Goal: Feedback & Contribution: Contribute content

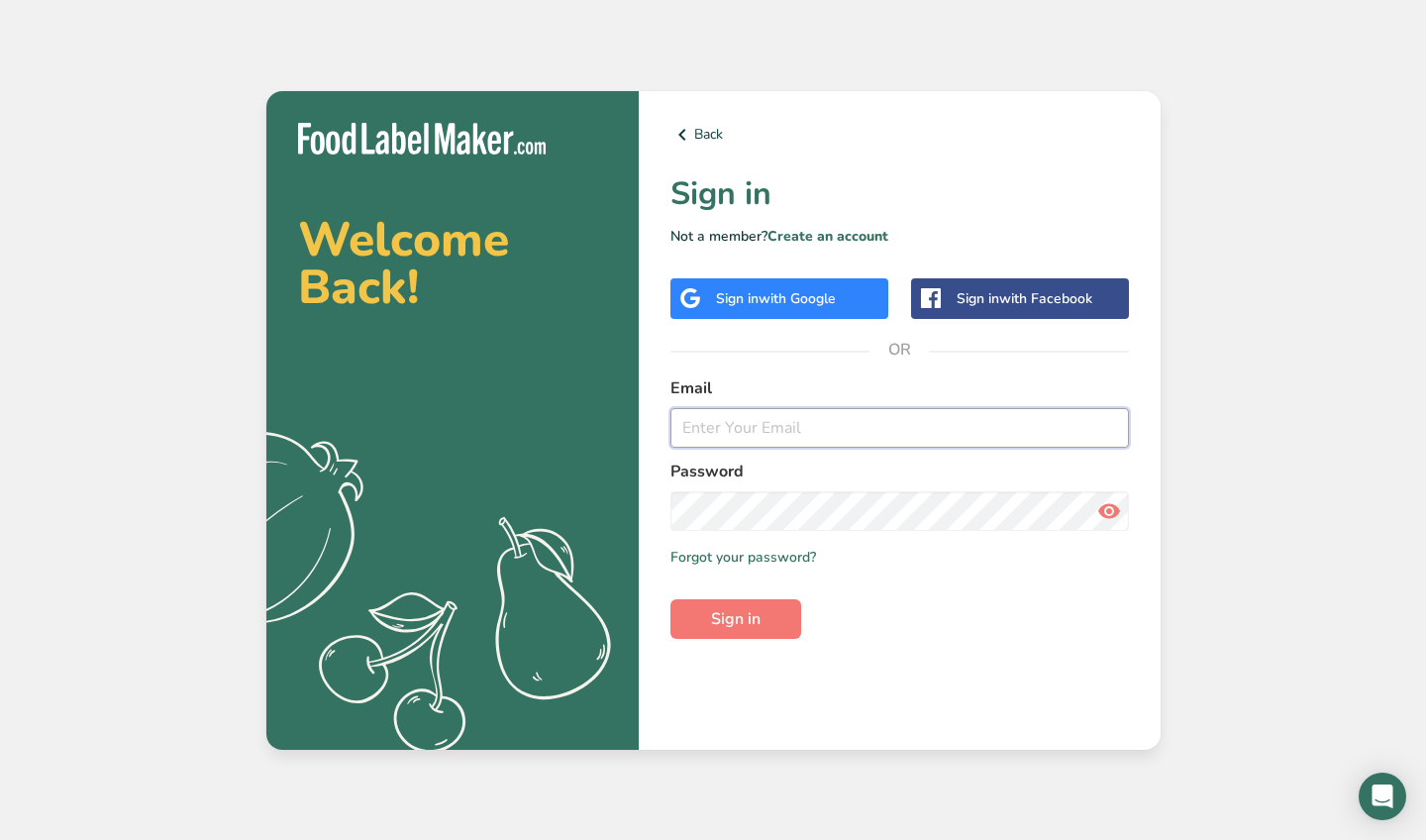
type input "[EMAIL_ADDRESS][DOMAIN_NAME]"
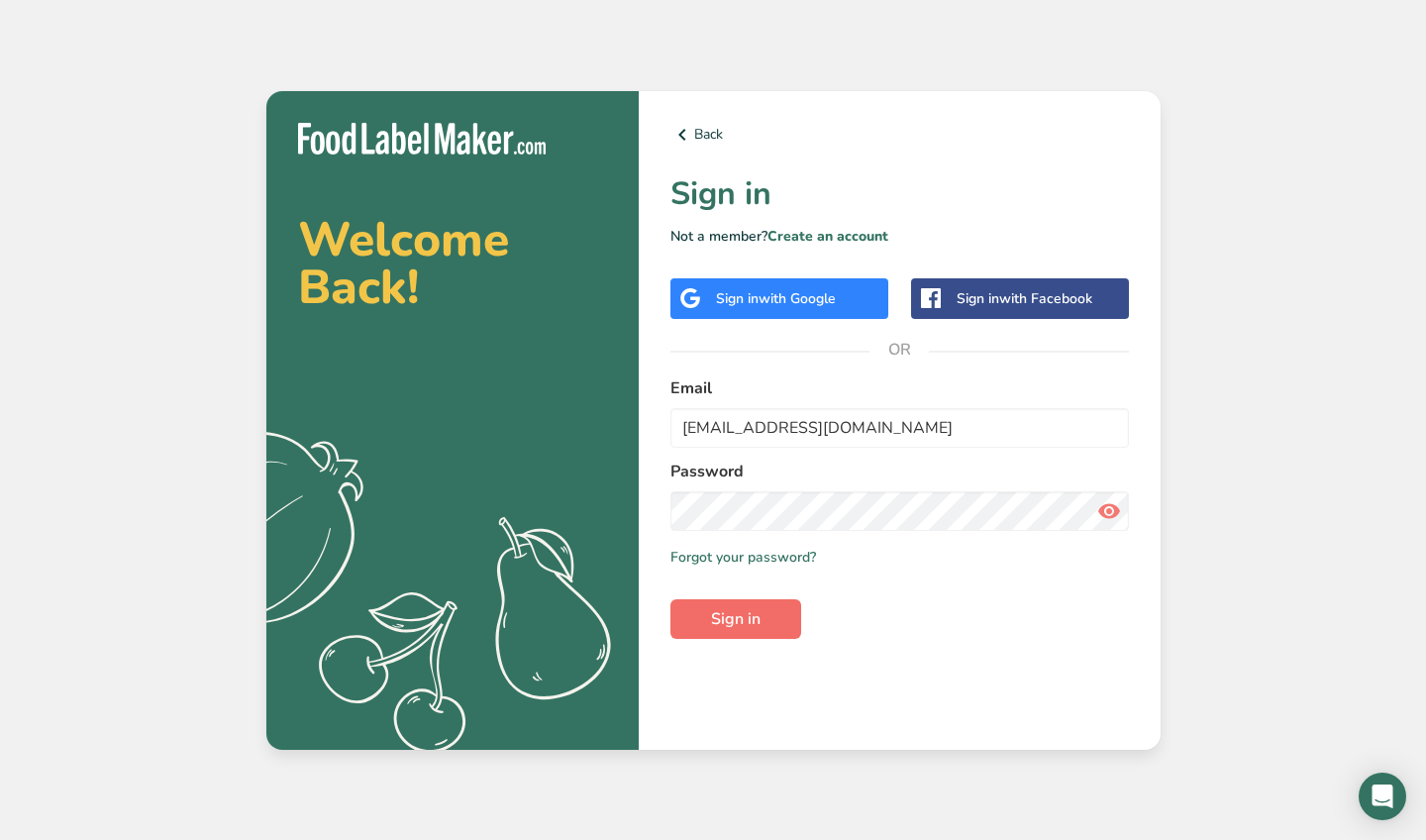
click at [715, 622] on span "Sign in" at bounding box center [735, 619] width 50 height 24
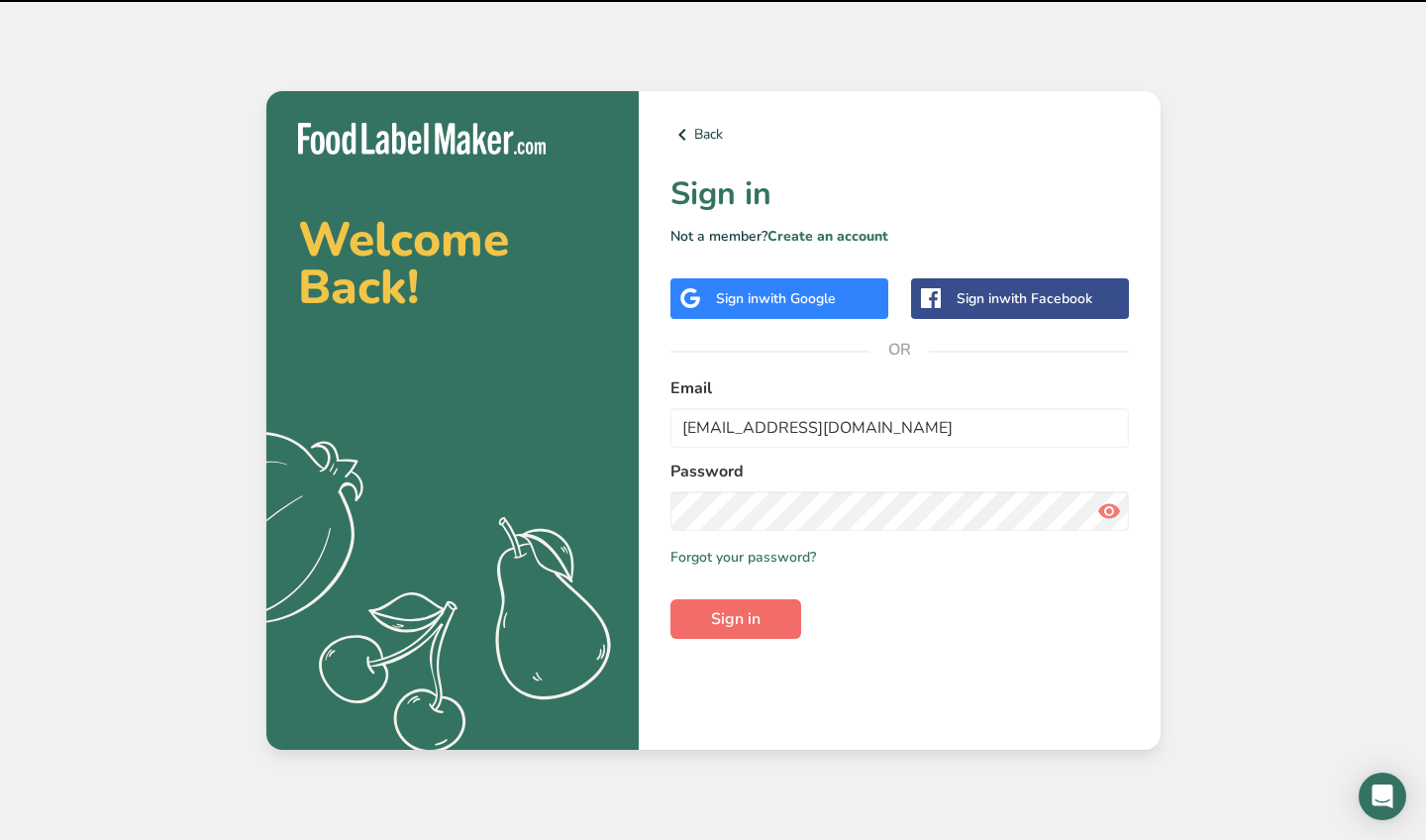
click at [736, 619] on span "Sign in" at bounding box center [735, 619] width 50 height 24
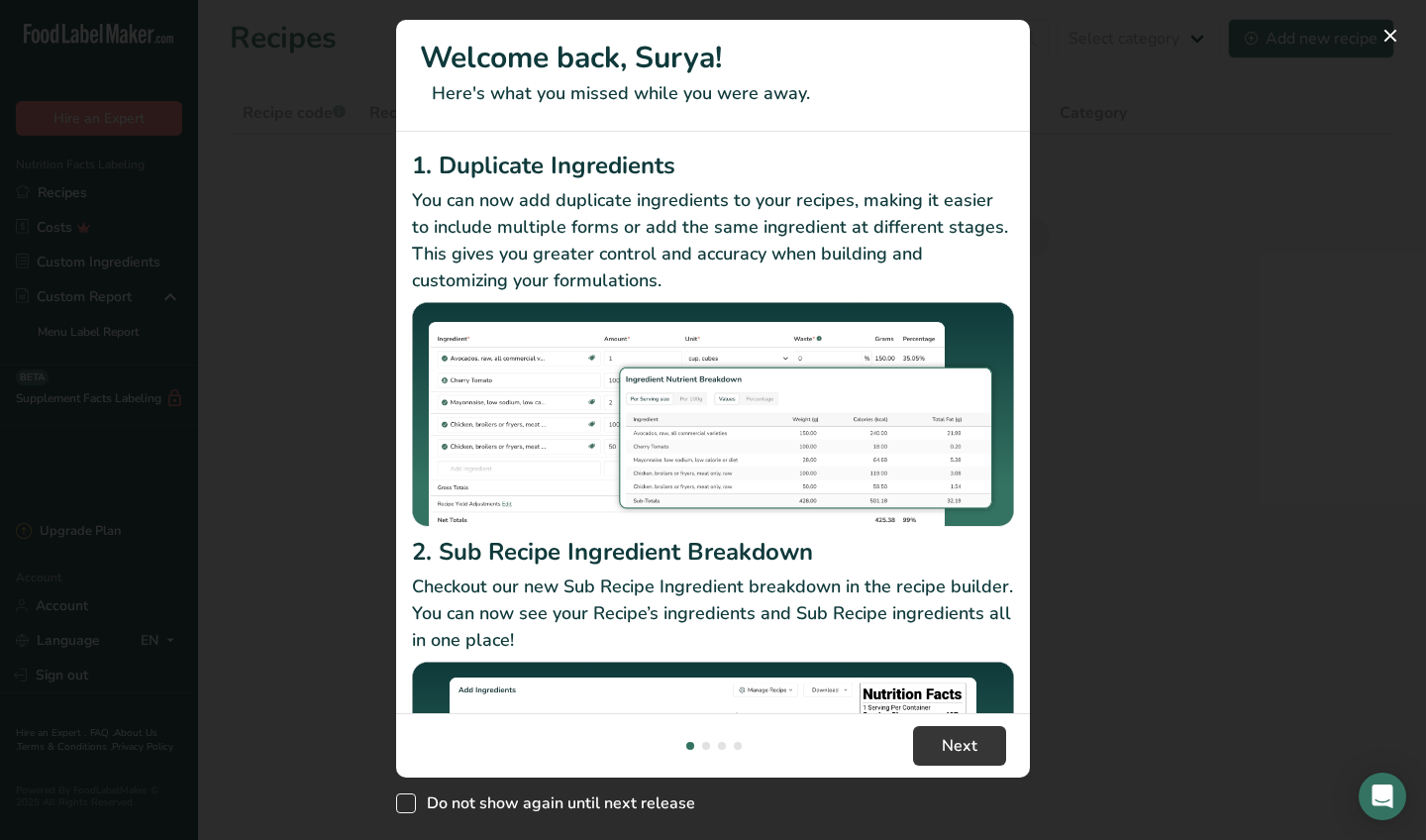
click at [421, 744] on span "Do not show again until next release" at bounding box center [555, 803] width 279 height 20
click at [409, 744] on input "Do not show again until next release" at bounding box center [402, 803] width 13 height 13
checkbox input "true"
click at [1251, 36] on button "New Features" at bounding box center [1390, 36] width 32 height 32
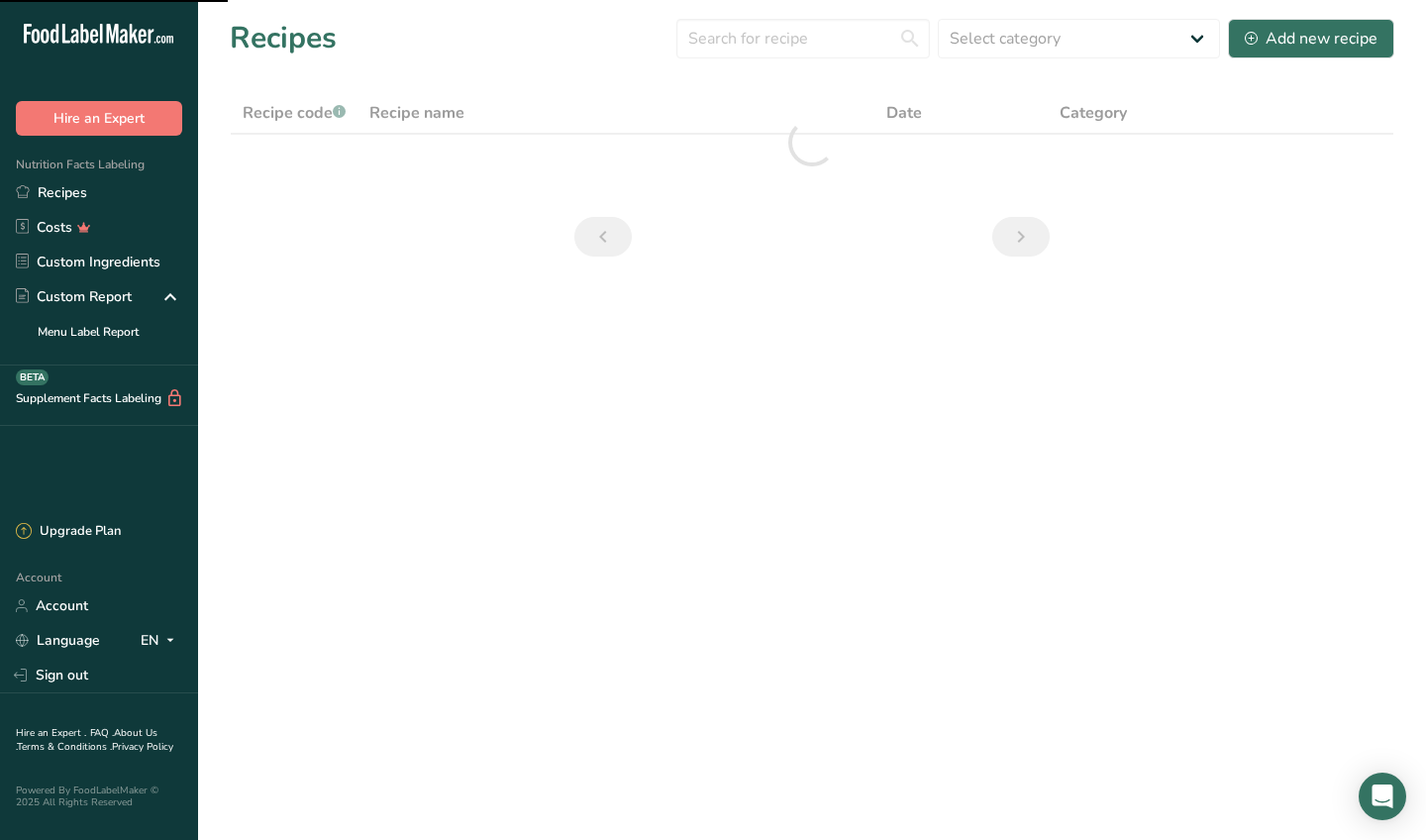
click at [135, 200] on link "Recipes" at bounding box center [99, 192] width 198 height 35
click at [127, 199] on link "Recipes" at bounding box center [99, 192] width 198 height 35
click at [98, 201] on link "Recipes" at bounding box center [99, 192] width 198 height 35
click at [1083, 383] on main "Recipes Select category All Baked Goods [GEOGRAPHIC_DATA] Butter Confectionery …" at bounding box center [713, 420] width 1426 height 840
click at [119, 197] on link "Recipes" at bounding box center [99, 192] width 198 height 35
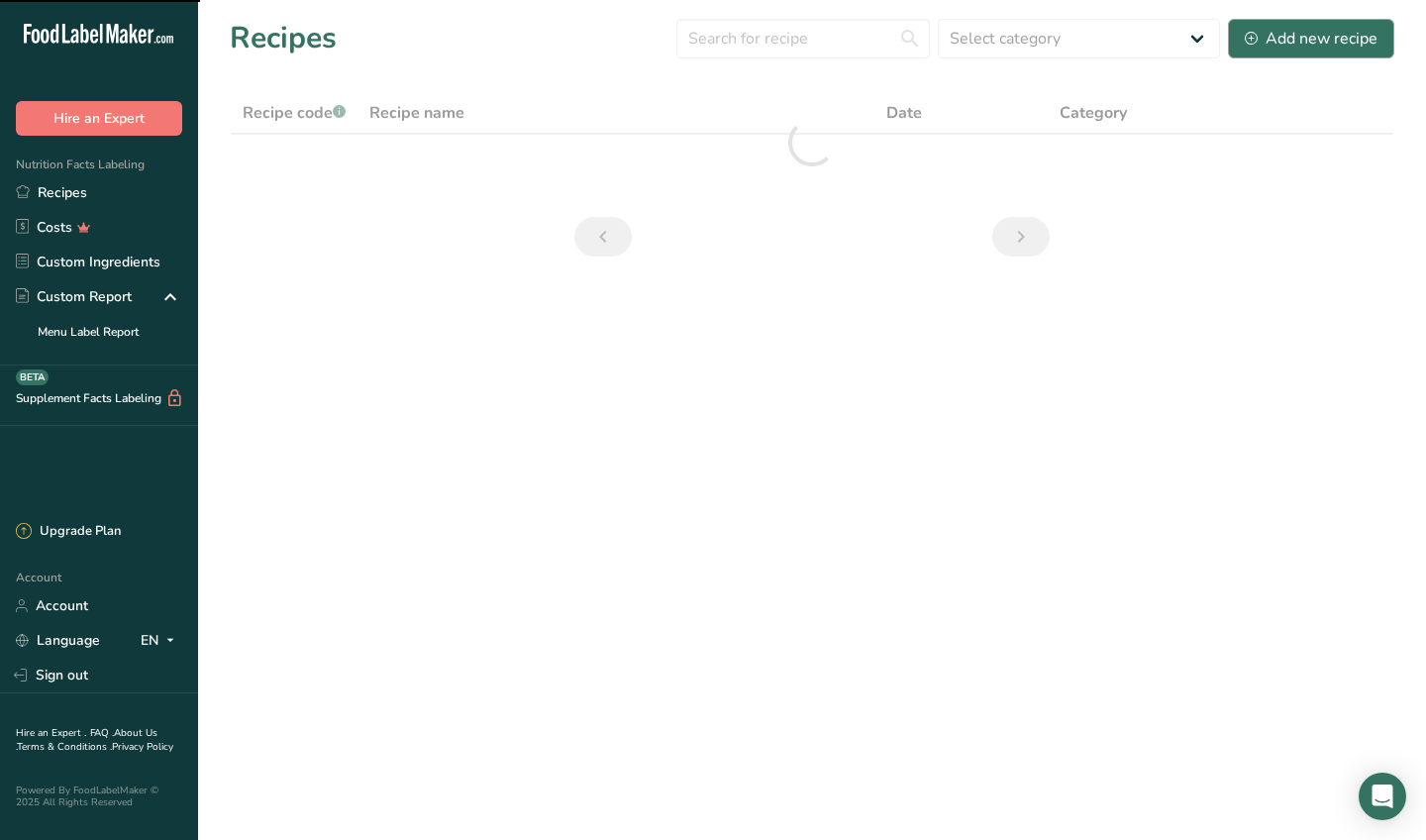
click at [1310, 45] on div "Add new recipe" at bounding box center [1310, 39] width 133 height 24
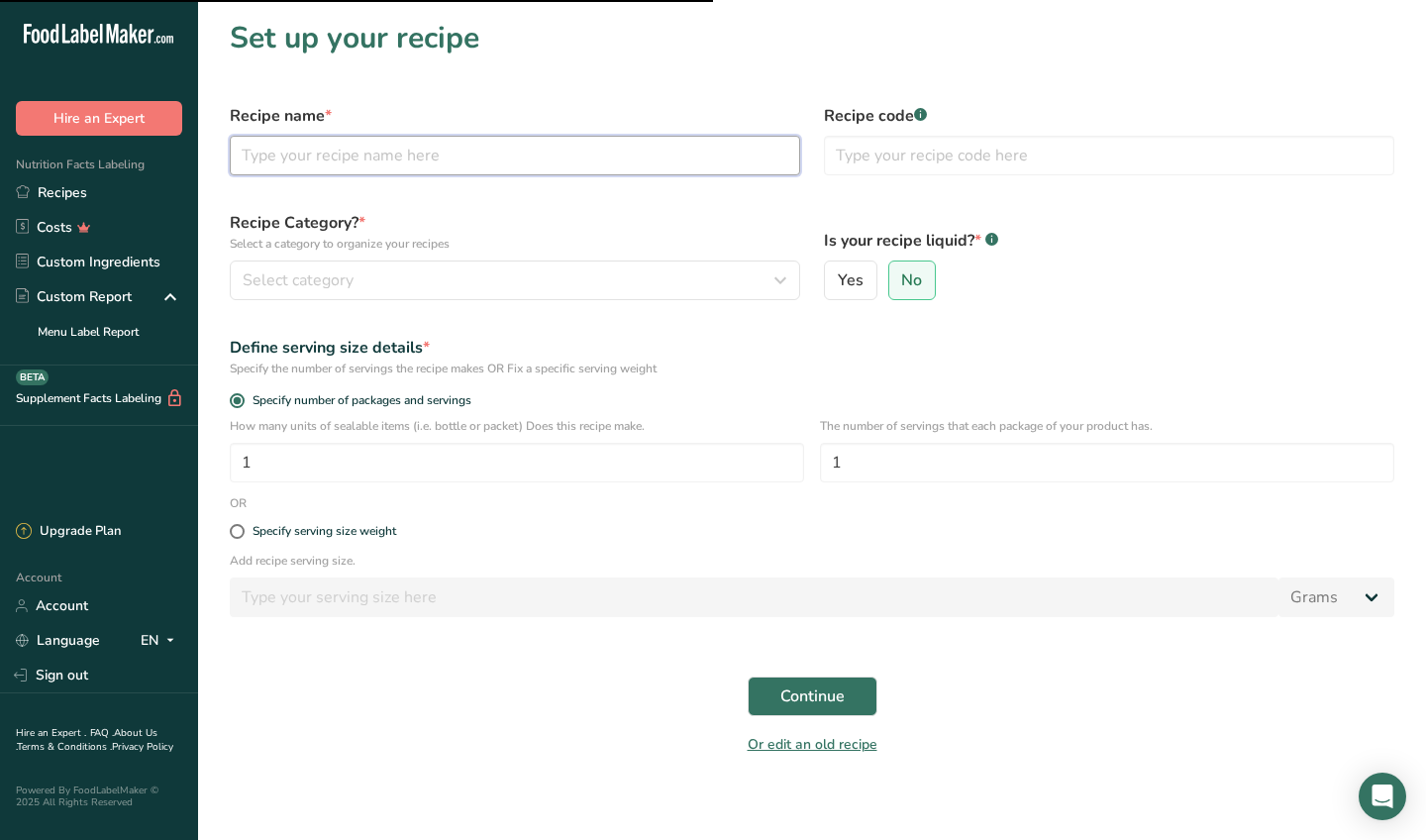
click at [551, 166] on input "text" at bounding box center [515, 155] width 570 height 40
type input "Rice"
click at [818, 697] on span "Continue" at bounding box center [812, 697] width 65 height 24
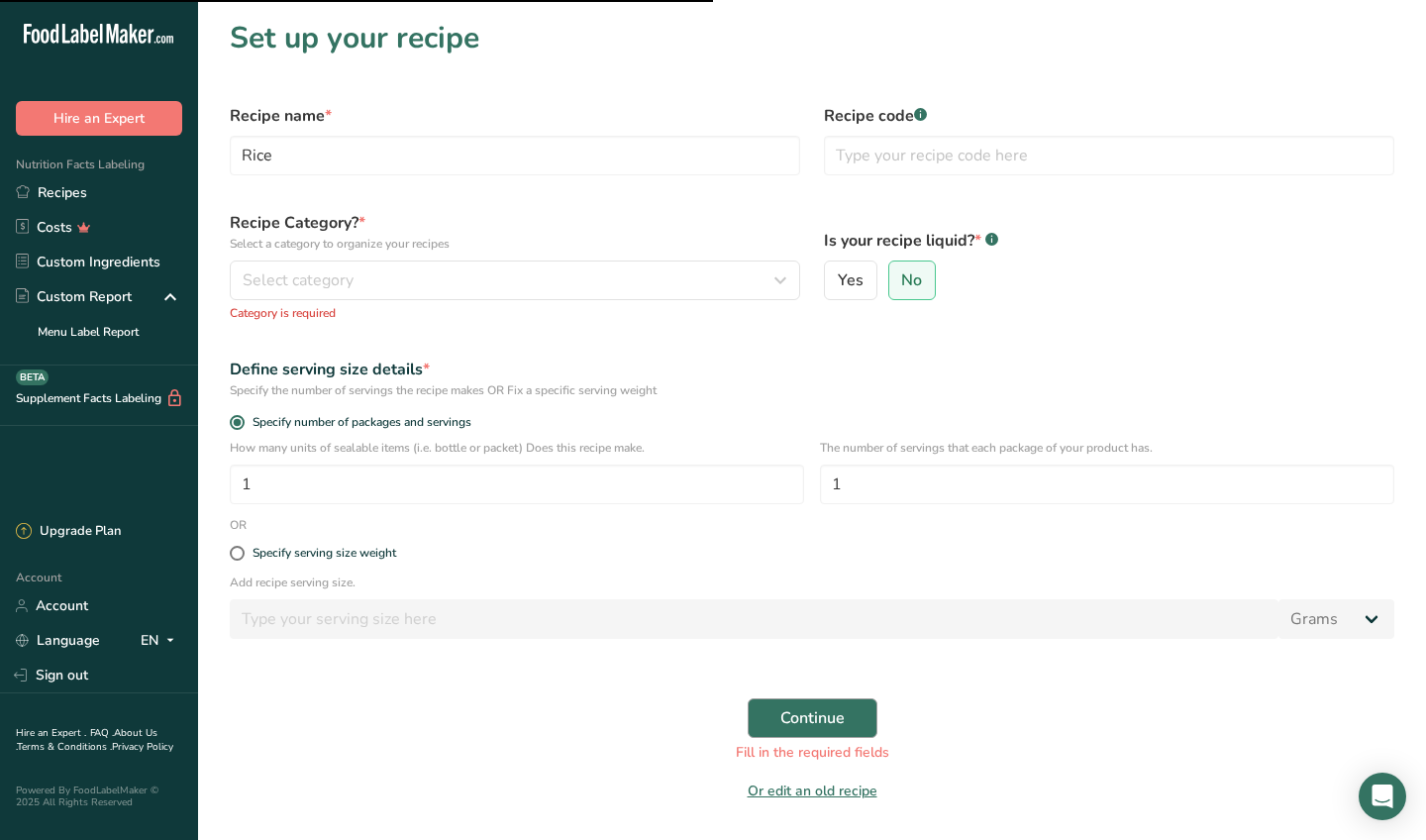
click at [804, 720] on span "Continue" at bounding box center [812, 718] width 65 height 24
click at [495, 278] on div "Select category" at bounding box center [508, 280] width 533 height 24
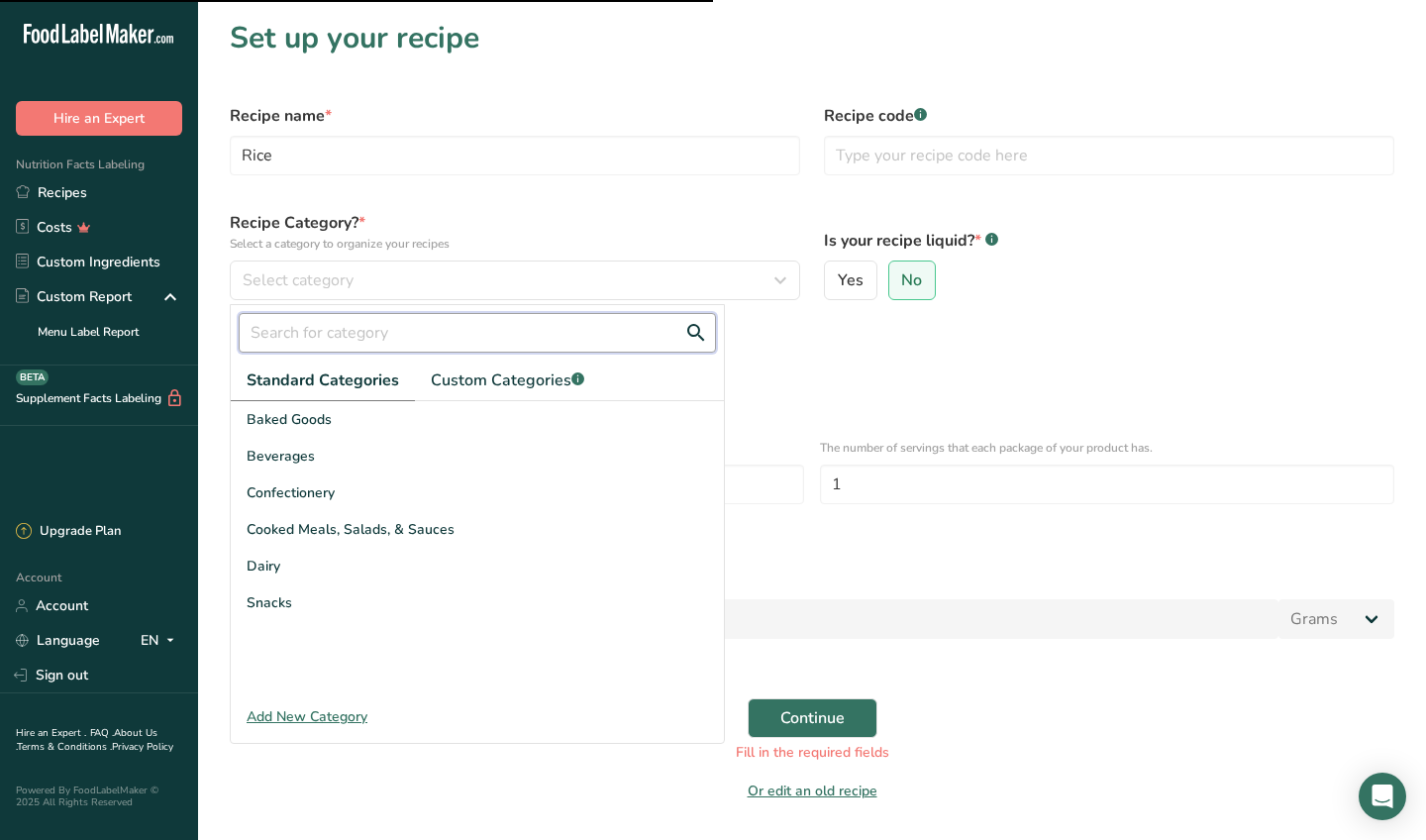
click at [491, 330] on input "text" at bounding box center [476, 333] width 477 height 40
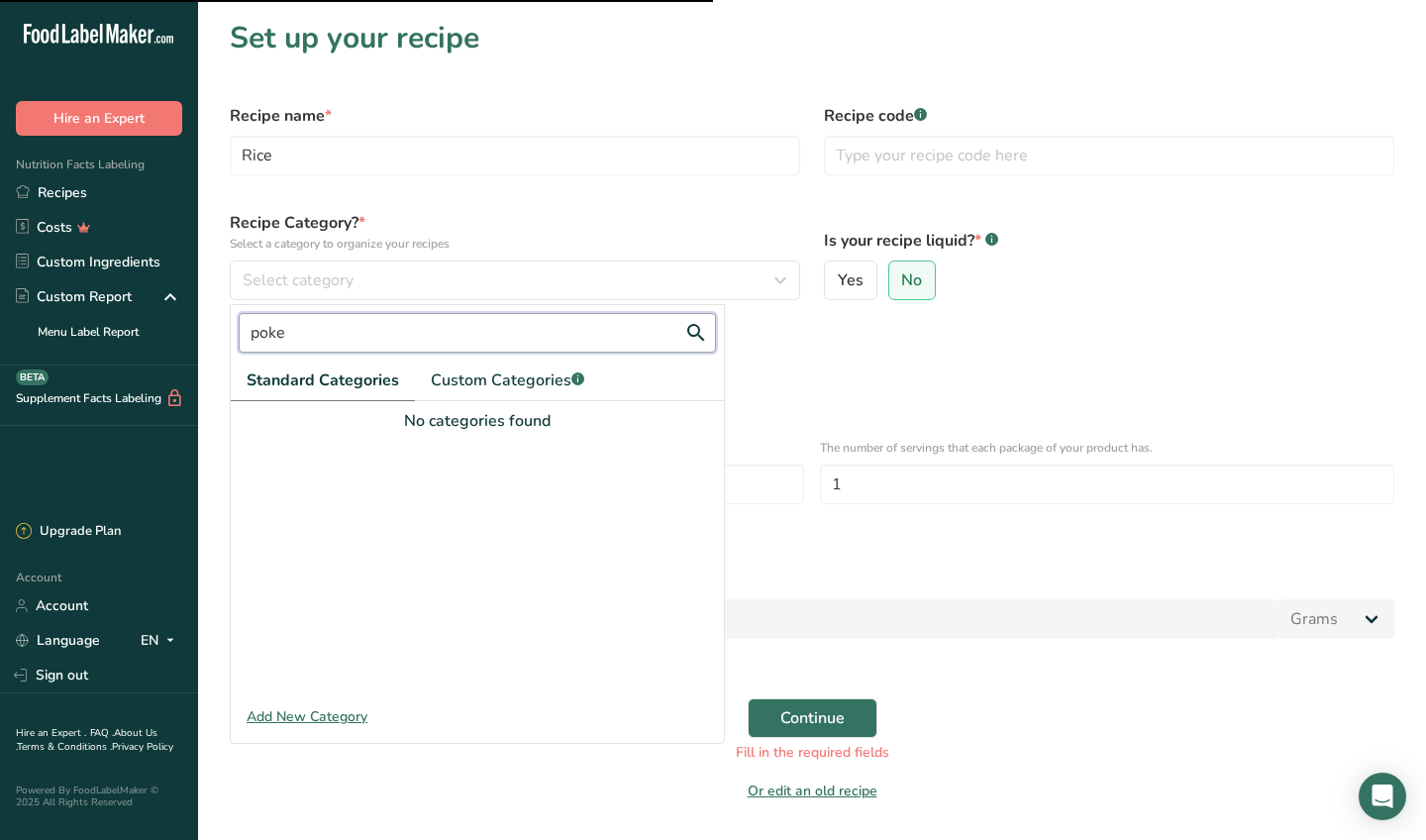
type input "poke"
click at [811, 717] on button "Continue" at bounding box center [812, 718] width 130 height 40
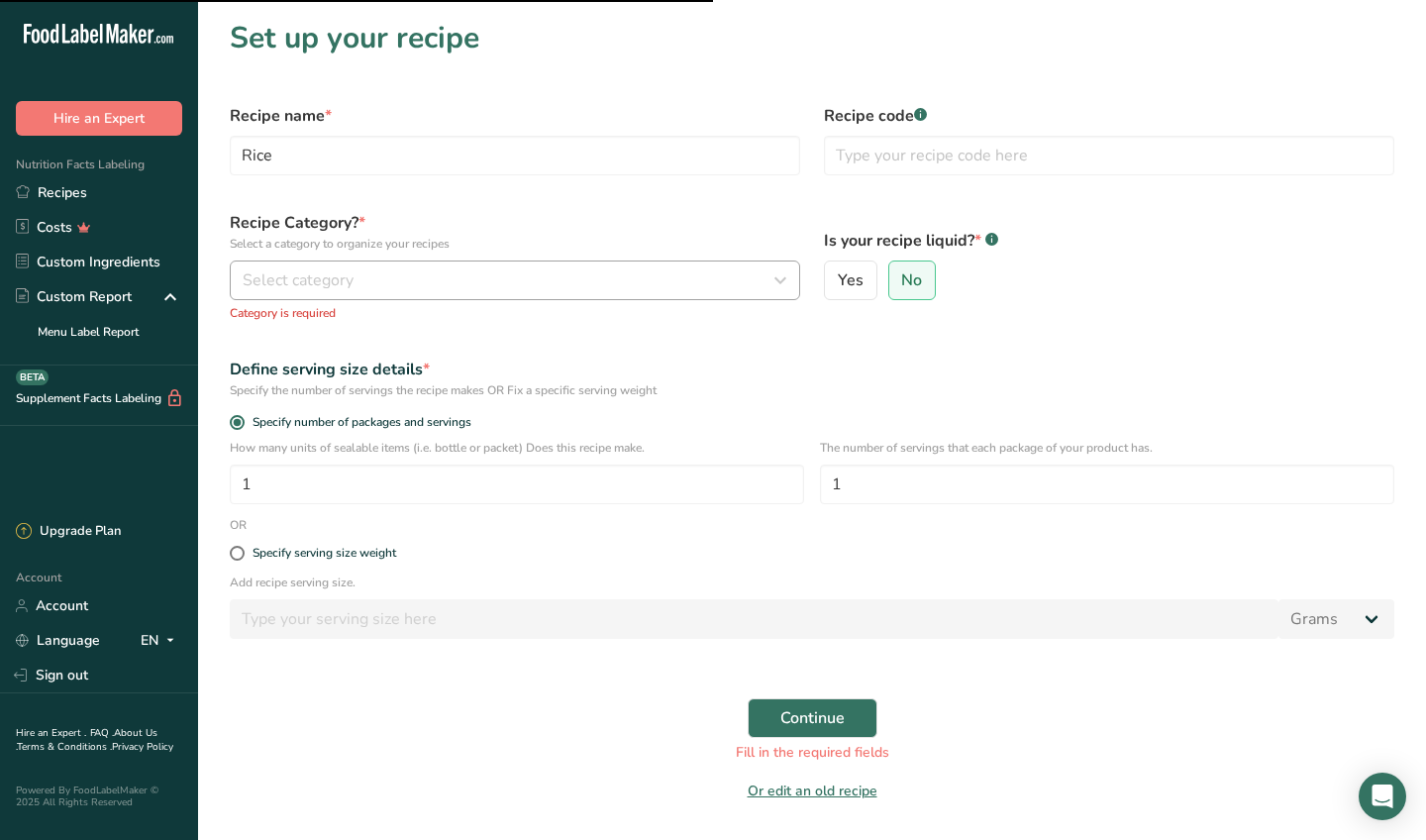
click at [518, 268] on div "Select category" at bounding box center [508, 280] width 533 height 24
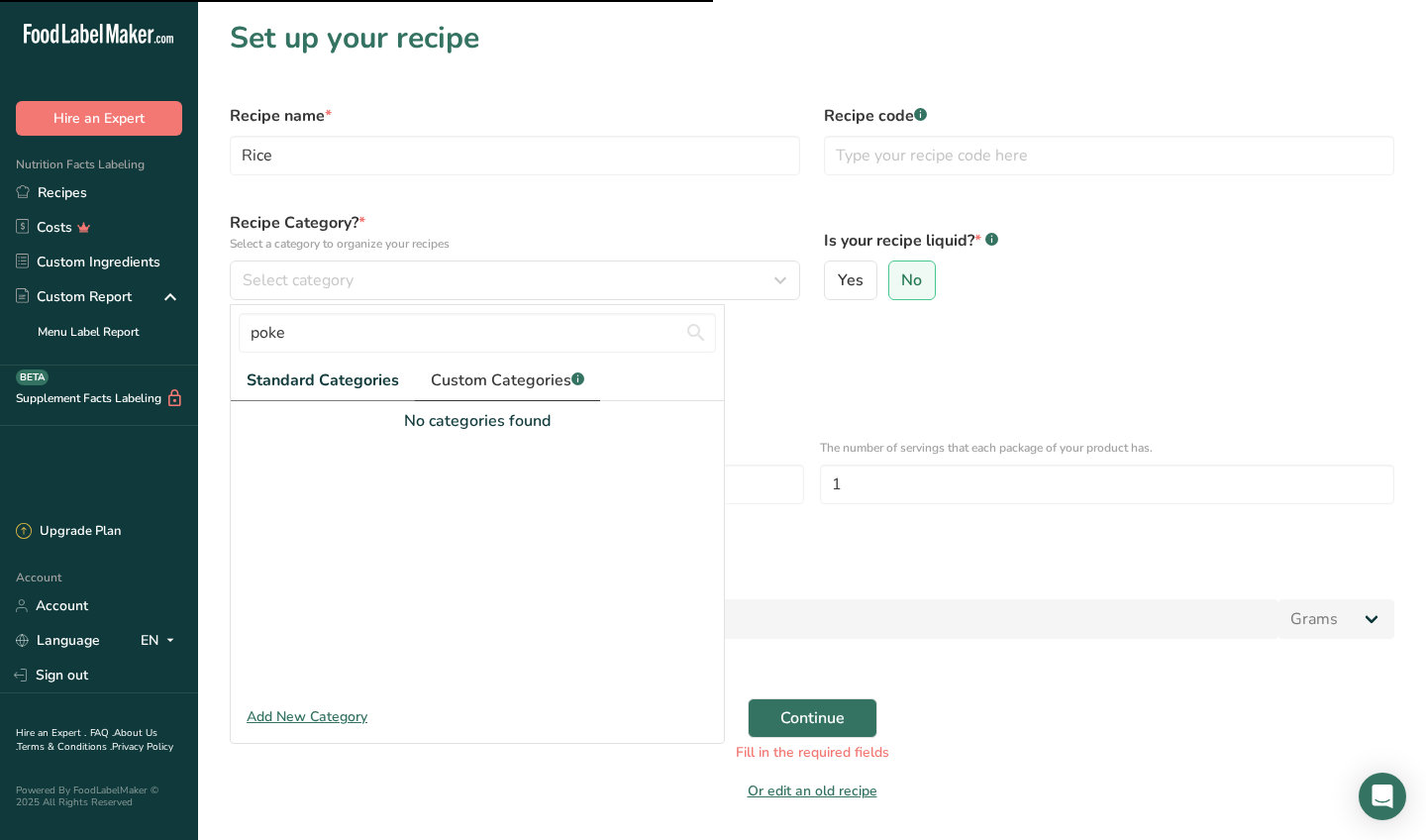
click at [513, 370] on span "Custom Categories .a-a{fill:#347362;}.b-a{fill:#fff;}" at bounding box center [507, 381] width 153 height 24
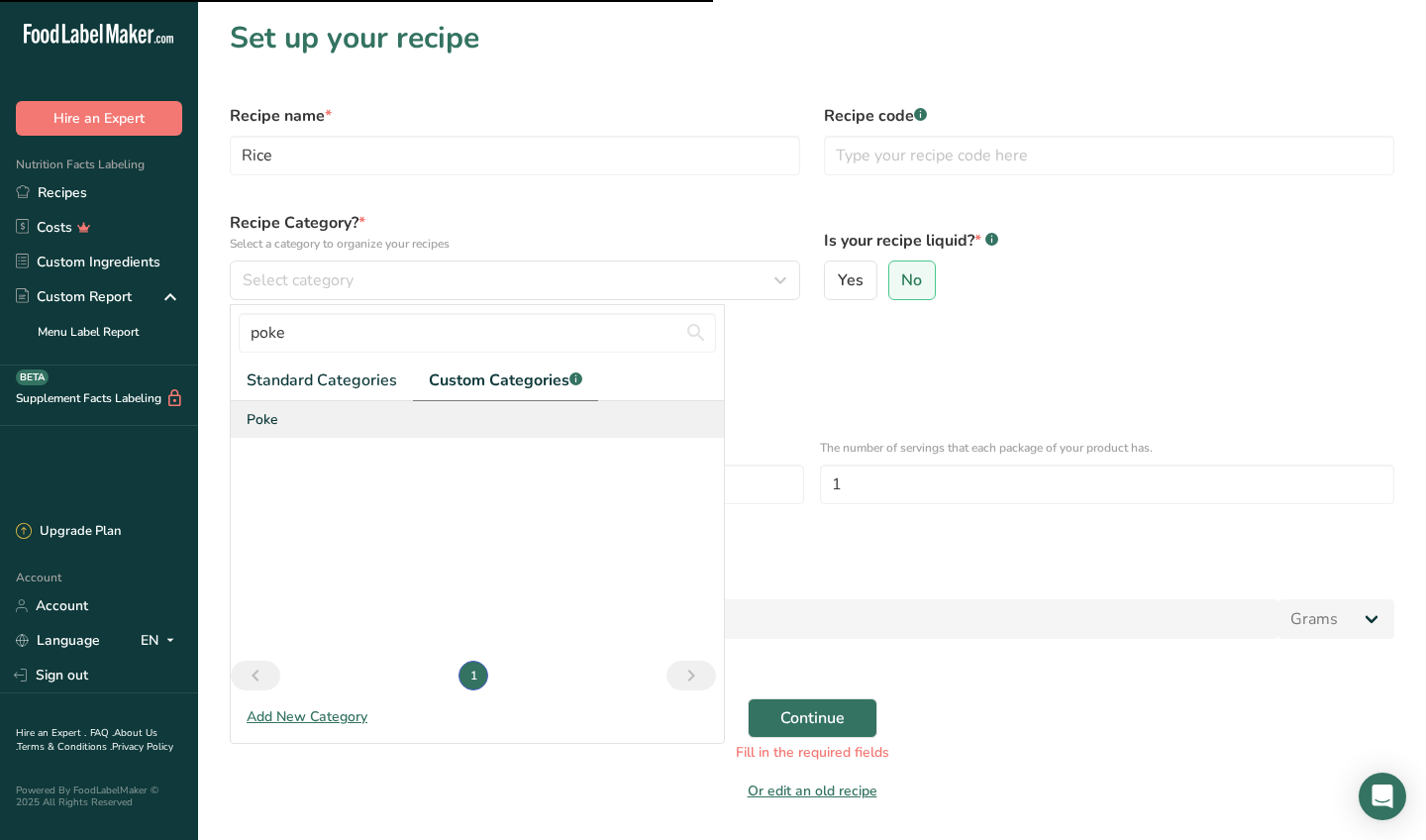
click at [305, 414] on div "Poke" at bounding box center [477, 419] width 493 height 37
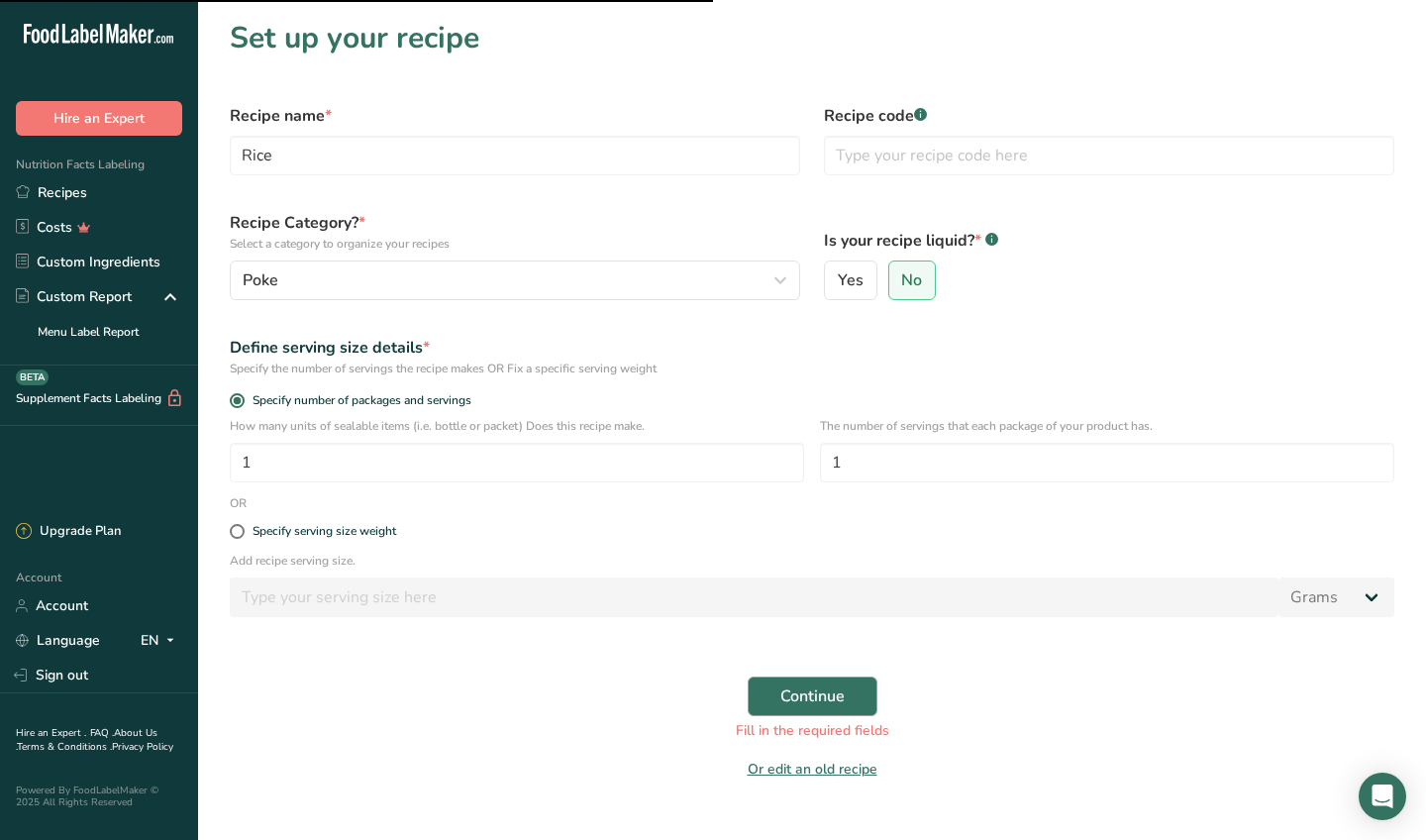
click at [835, 698] on span "Continue" at bounding box center [812, 697] width 65 height 24
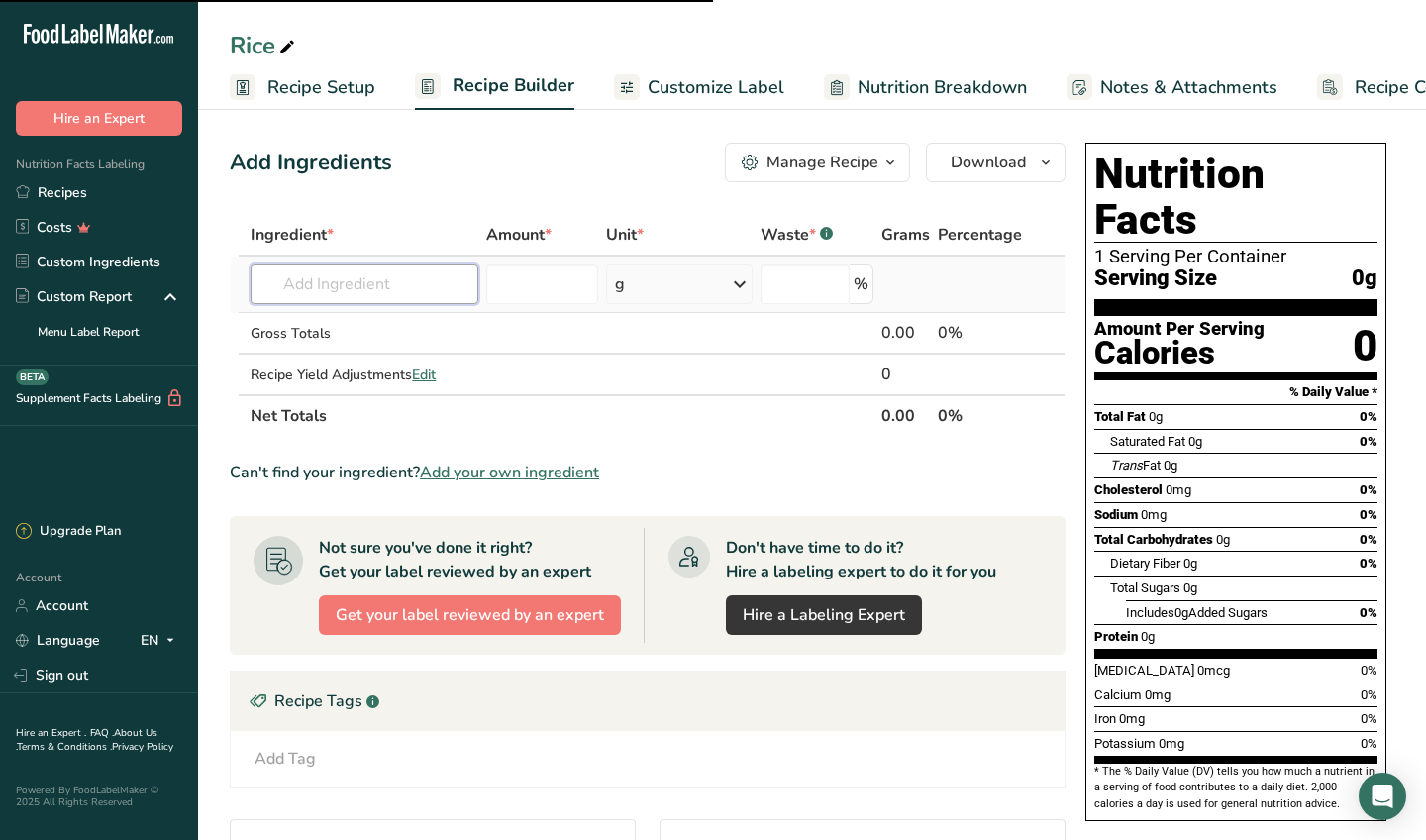
click at [409, 285] on input "text" at bounding box center [364, 284] width 228 height 40
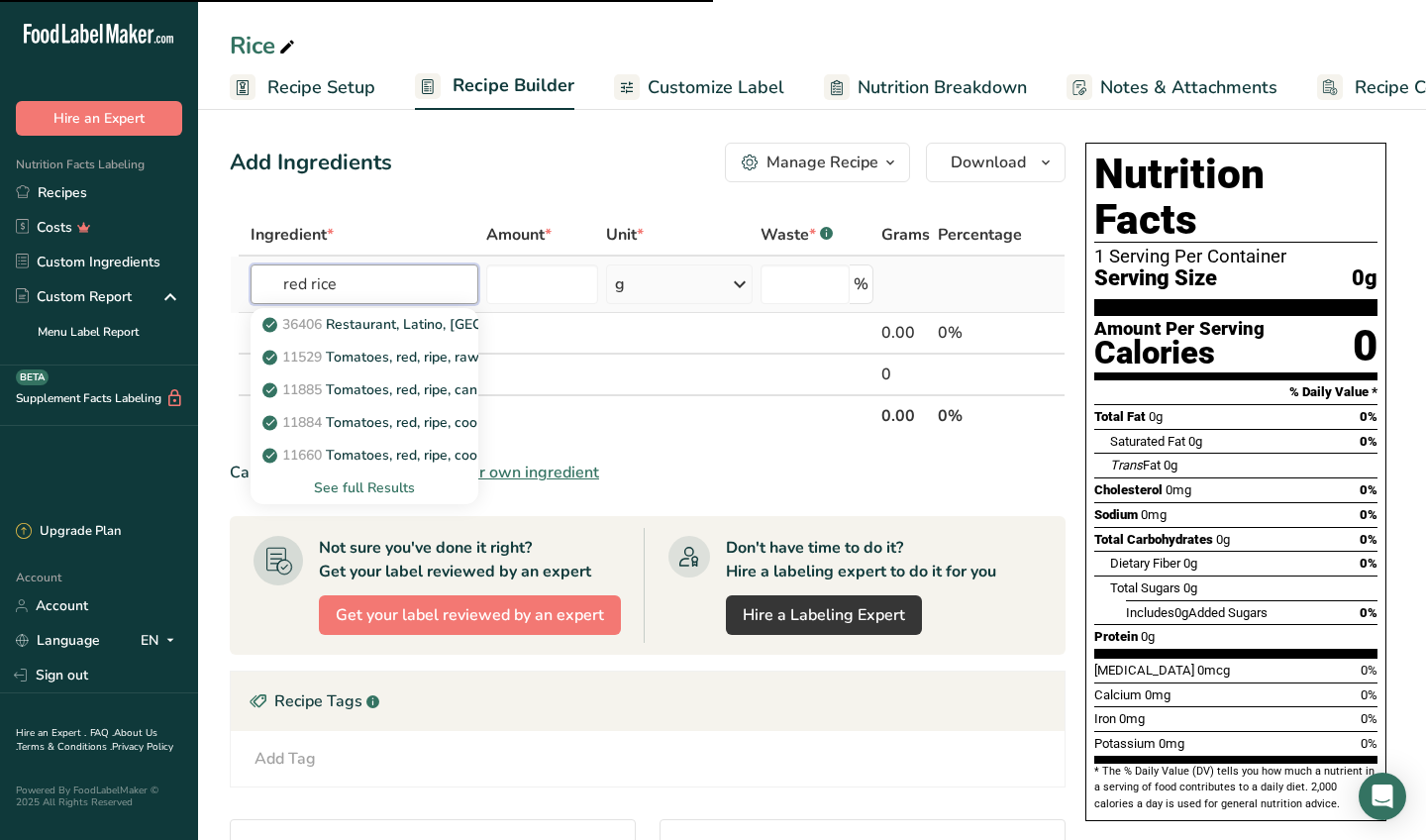
type input "red rice"
click at [391, 480] on div "See full Results" at bounding box center [364, 487] width 196 height 21
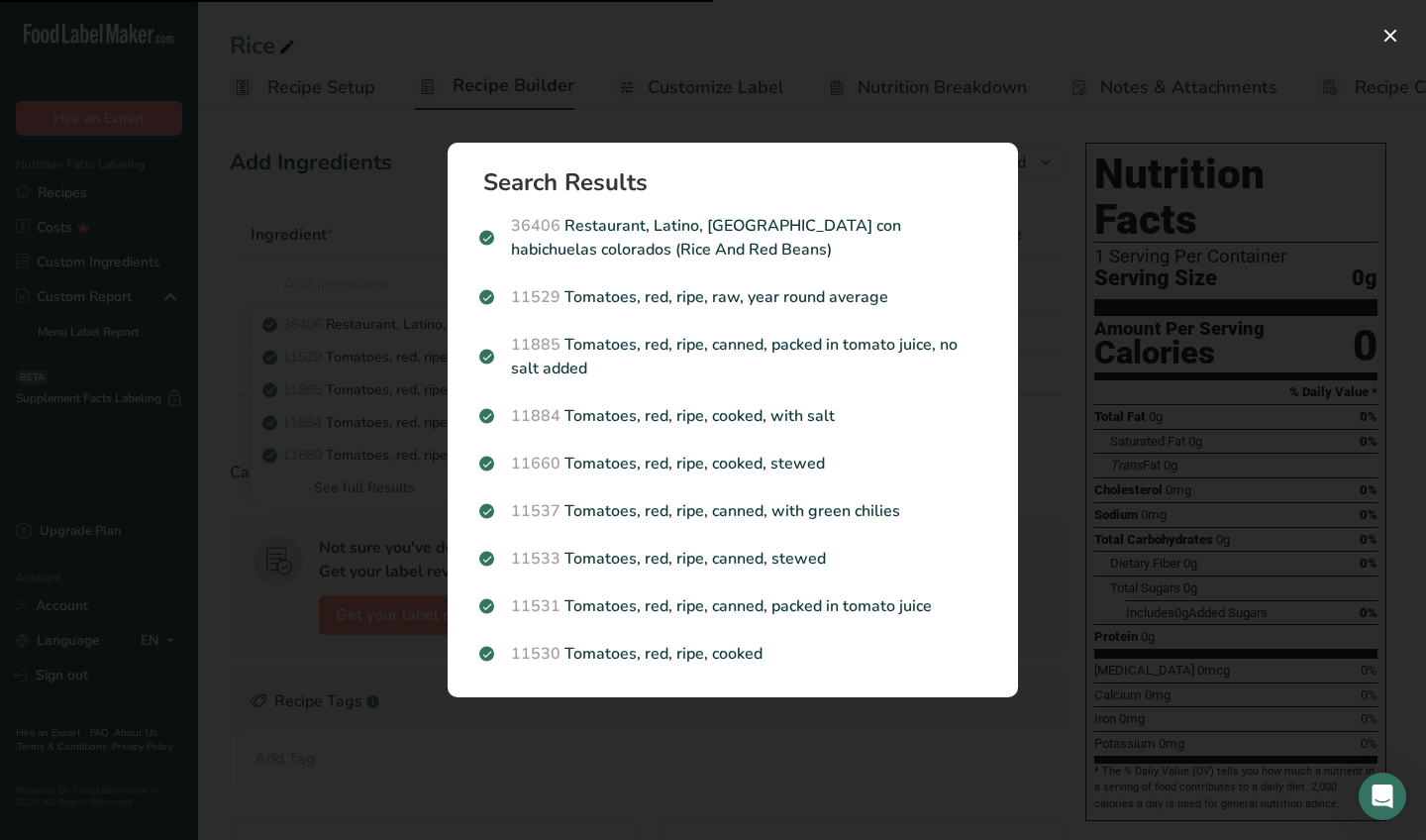
click at [976, 60] on div "Search results modal" at bounding box center [713, 420] width 1426 height 840
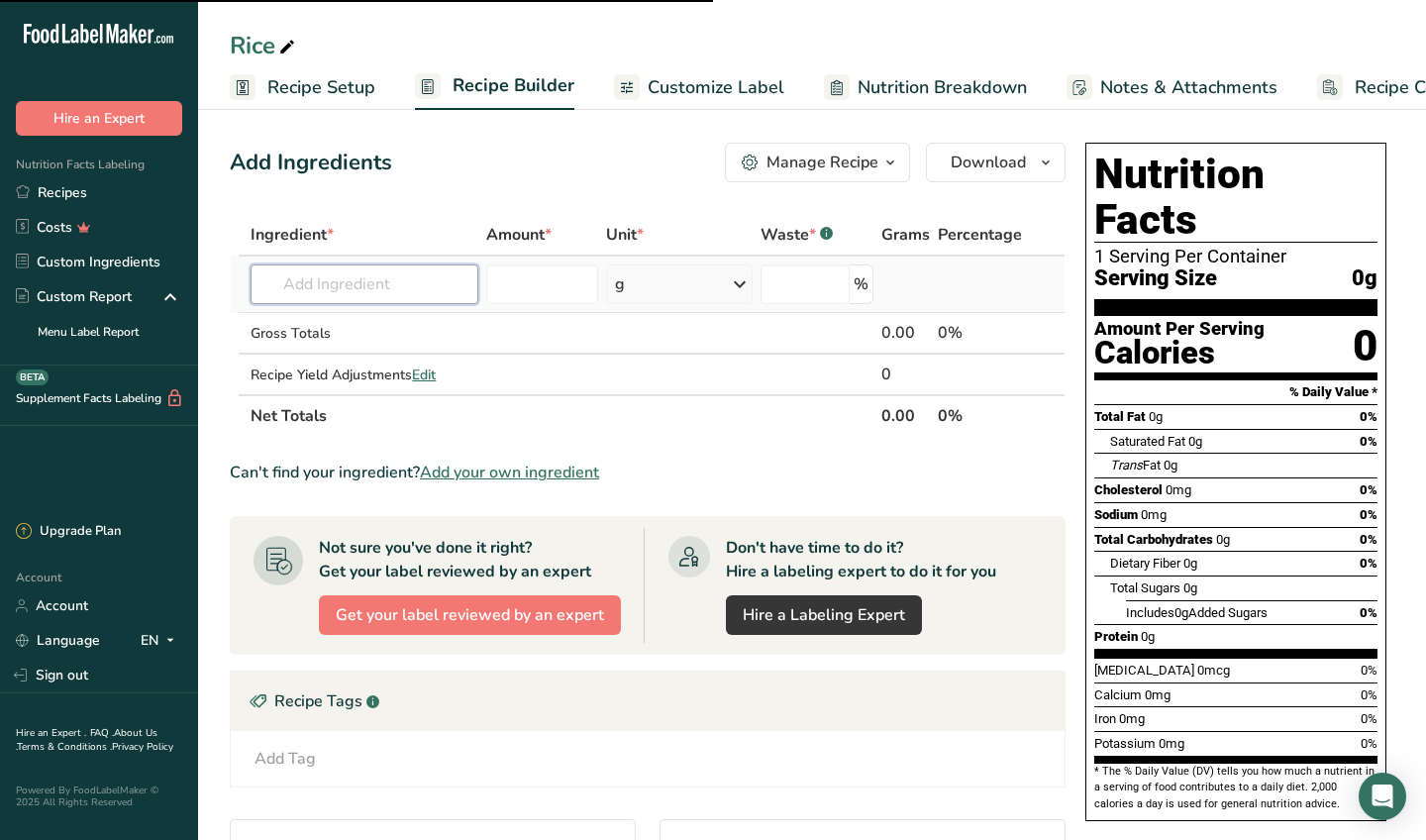
click at [376, 291] on input "text" at bounding box center [364, 284] width 228 height 40
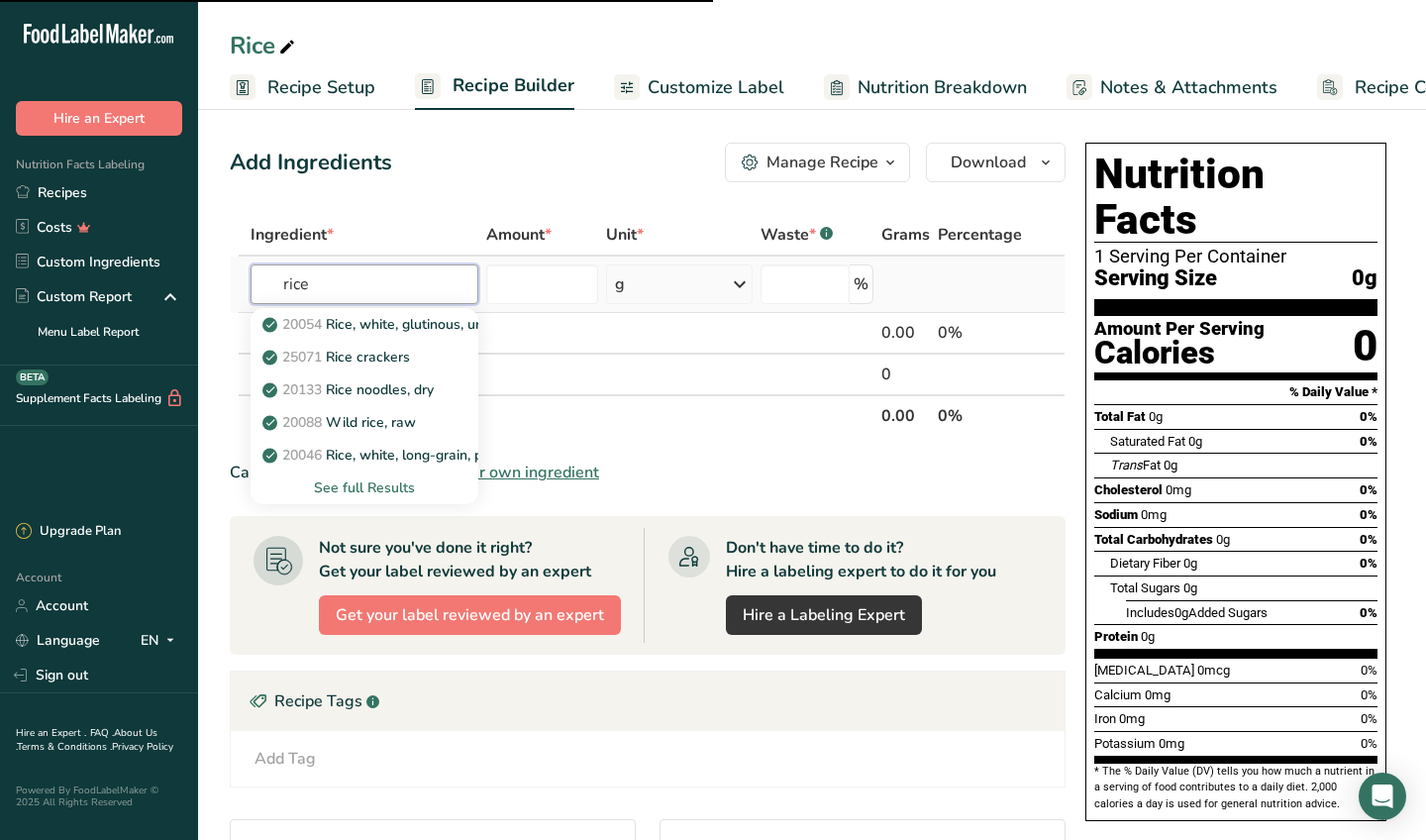
type input "rice"
click at [395, 487] on div "See full Results" at bounding box center [364, 487] width 196 height 21
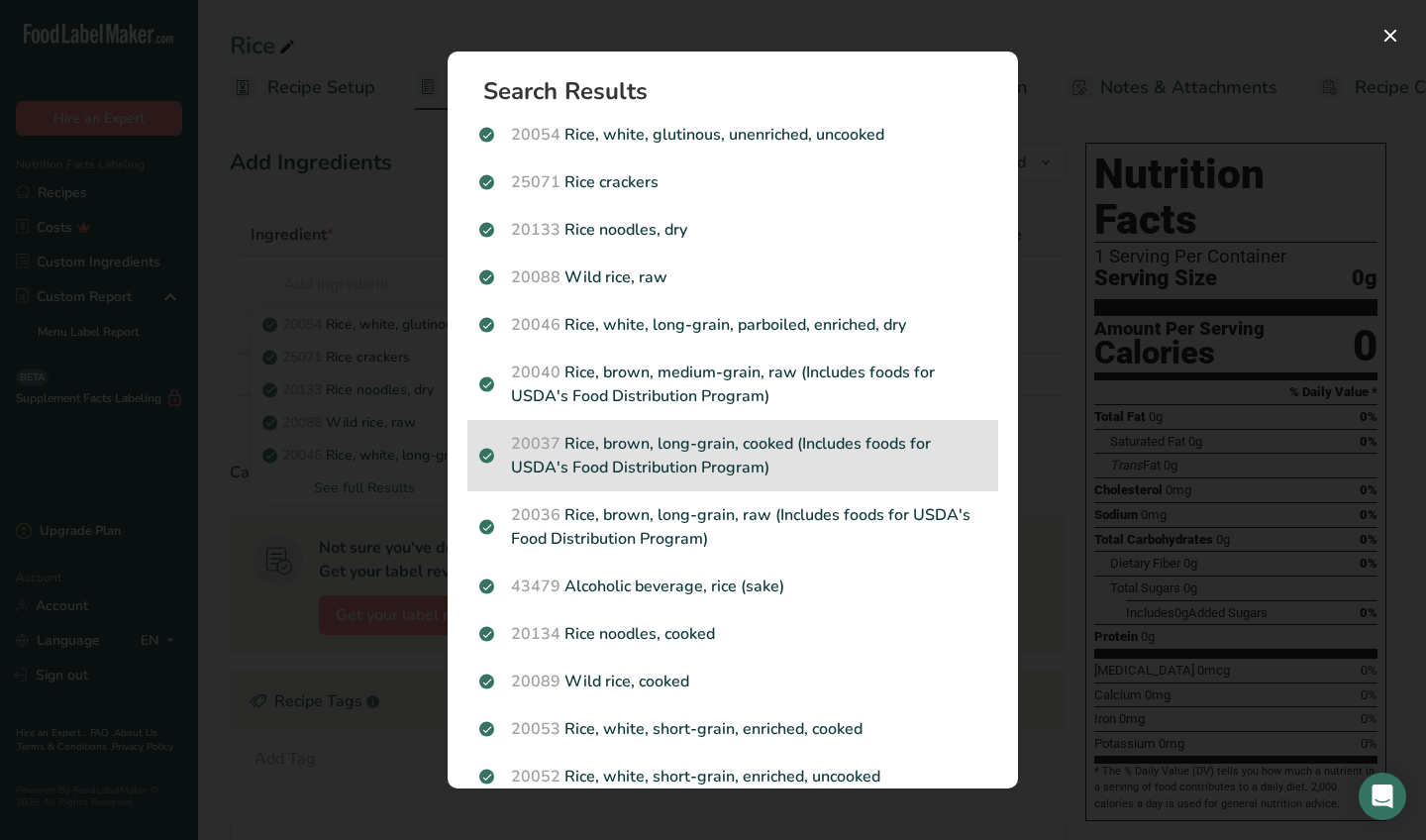
click at [799, 445] on p "20037 Rice, brown, long-grain, cooked (Includes foods for USDA's Food Distribut…" at bounding box center [732, 455] width 507 height 48
